Goal: Find specific page/section: Find specific page/section

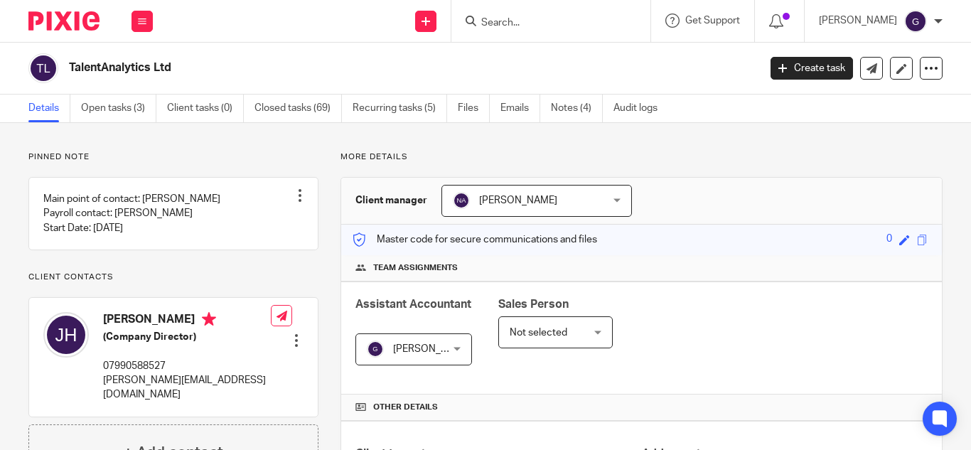
click at [540, 28] on input "Search" at bounding box center [544, 23] width 128 height 13
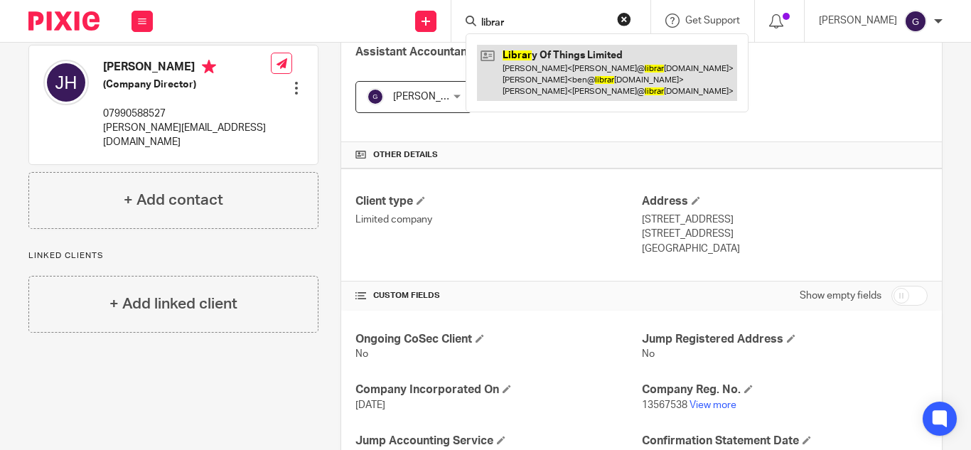
type input "librar"
click at [593, 63] on link at bounding box center [607, 73] width 260 height 56
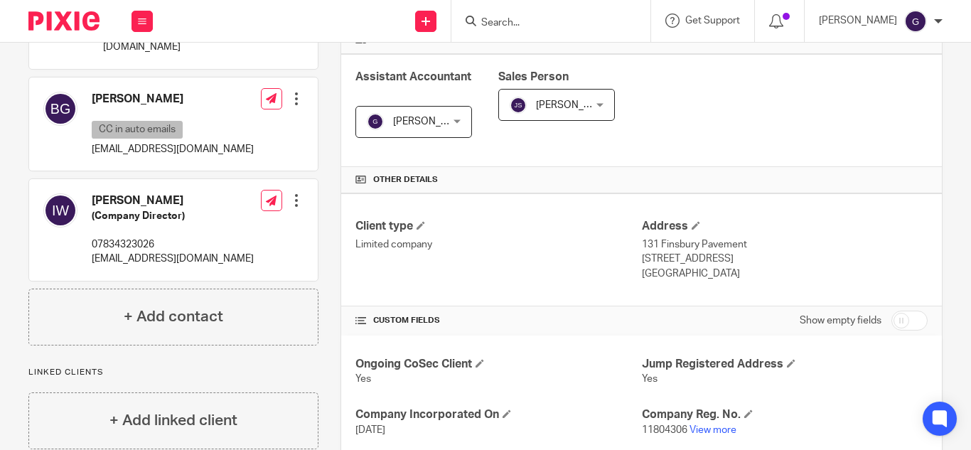
scroll to position [498, 0]
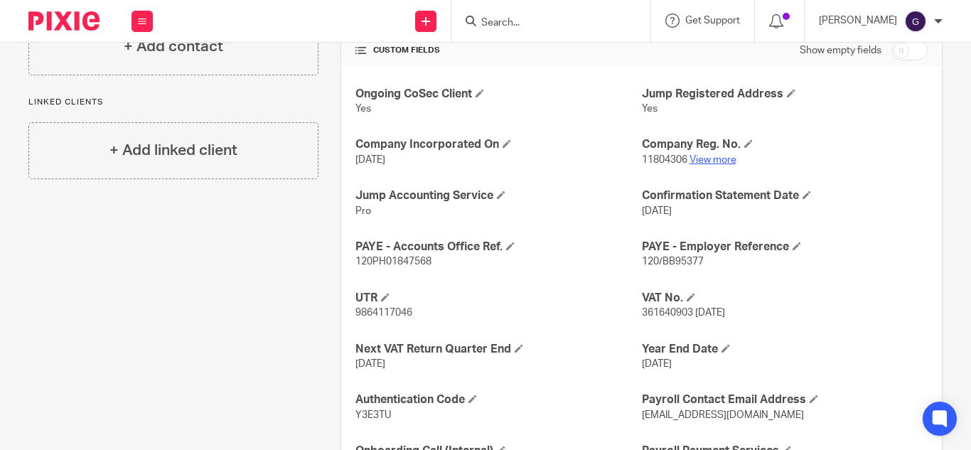
click at [715, 156] on link "View more" at bounding box center [713, 160] width 47 height 10
click at [552, 19] on input "Search" at bounding box center [544, 23] width 128 height 13
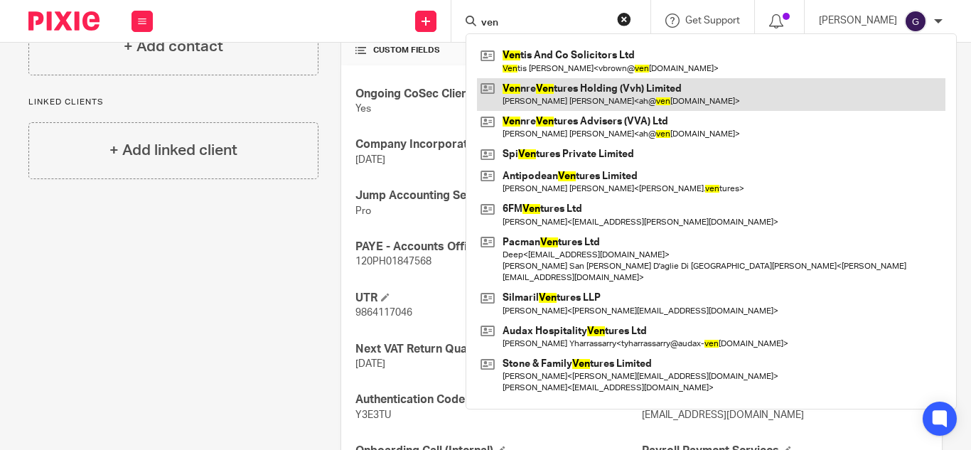
type input "ven"
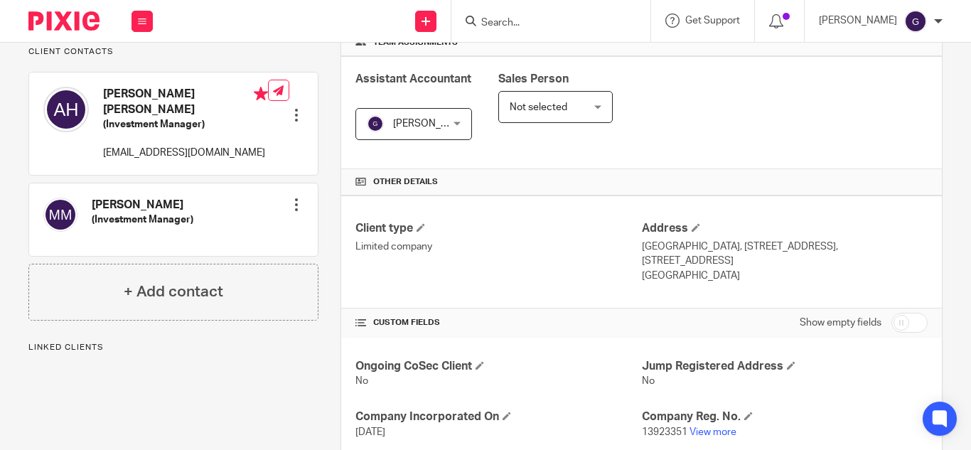
scroll to position [284, 0]
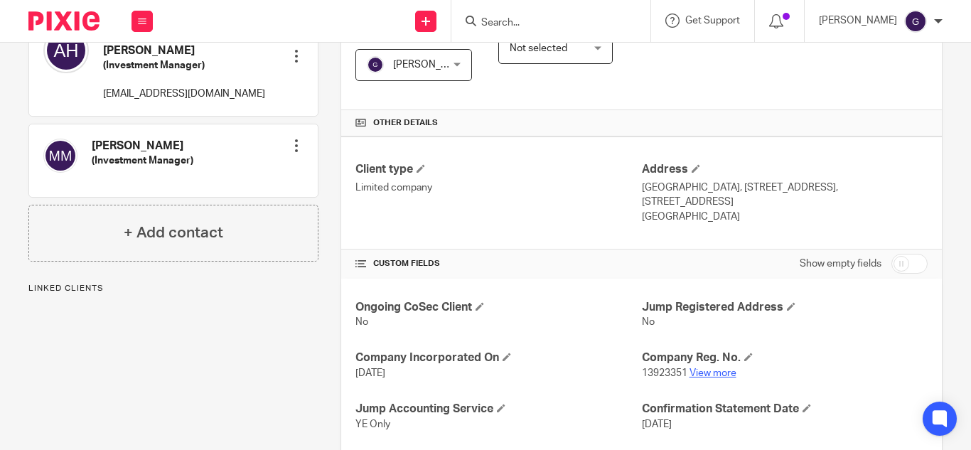
click at [692, 376] on link "View more" at bounding box center [713, 373] width 47 height 10
